Goal: Find contact information

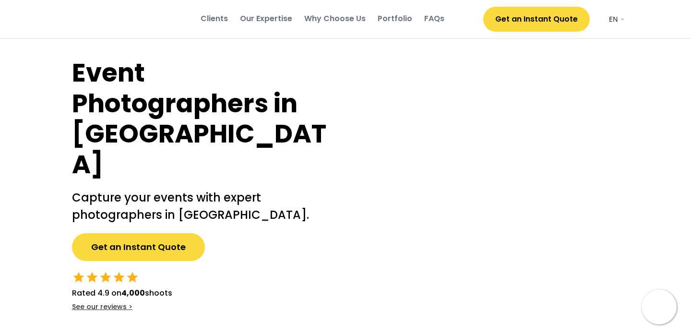
select select ""en""
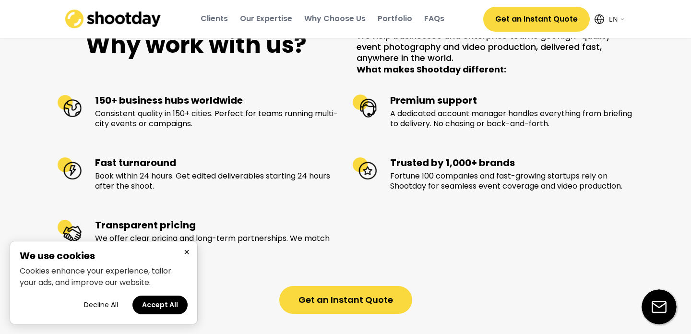
scroll to position [1146, 0]
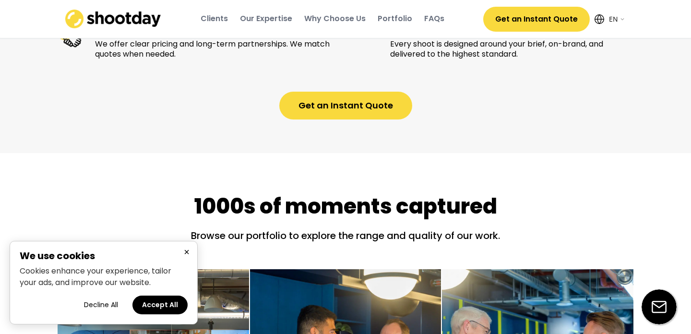
click at [181, 255] on button "×" at bounding box center [187, 252] width 12 height 12
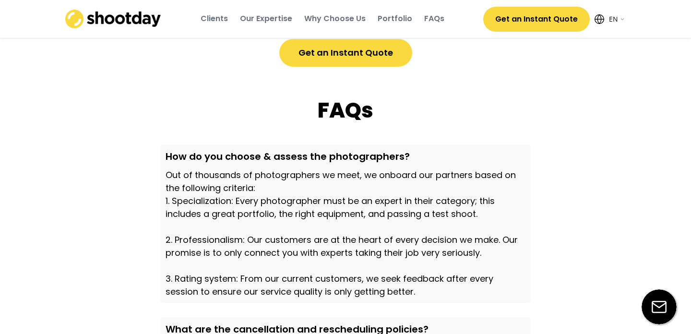
scroll to position [3399, 0]
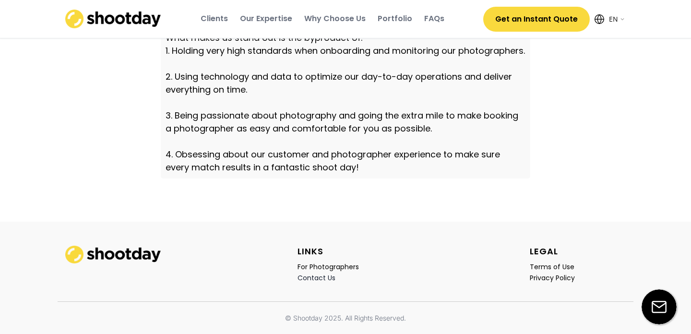
click at [315, 278] on div "Contact Us" at bounding box center [317, 278] width 38 height 9
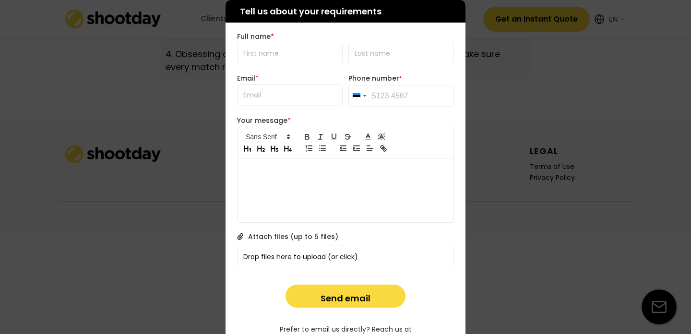
click at [507, 124] on div at bounding box center [345, 167] width 691 height 334
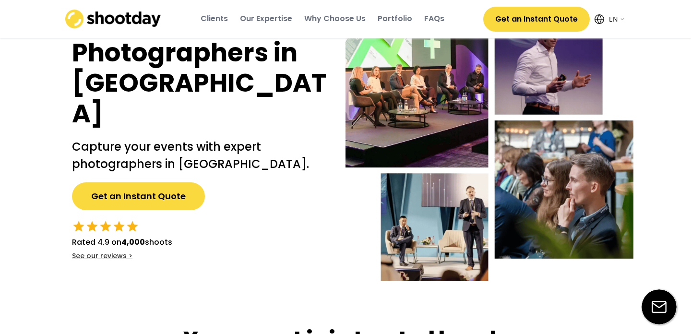
scroll to position [0, 0]
